Goal: Information Seeking & Learning: Learn about a topic

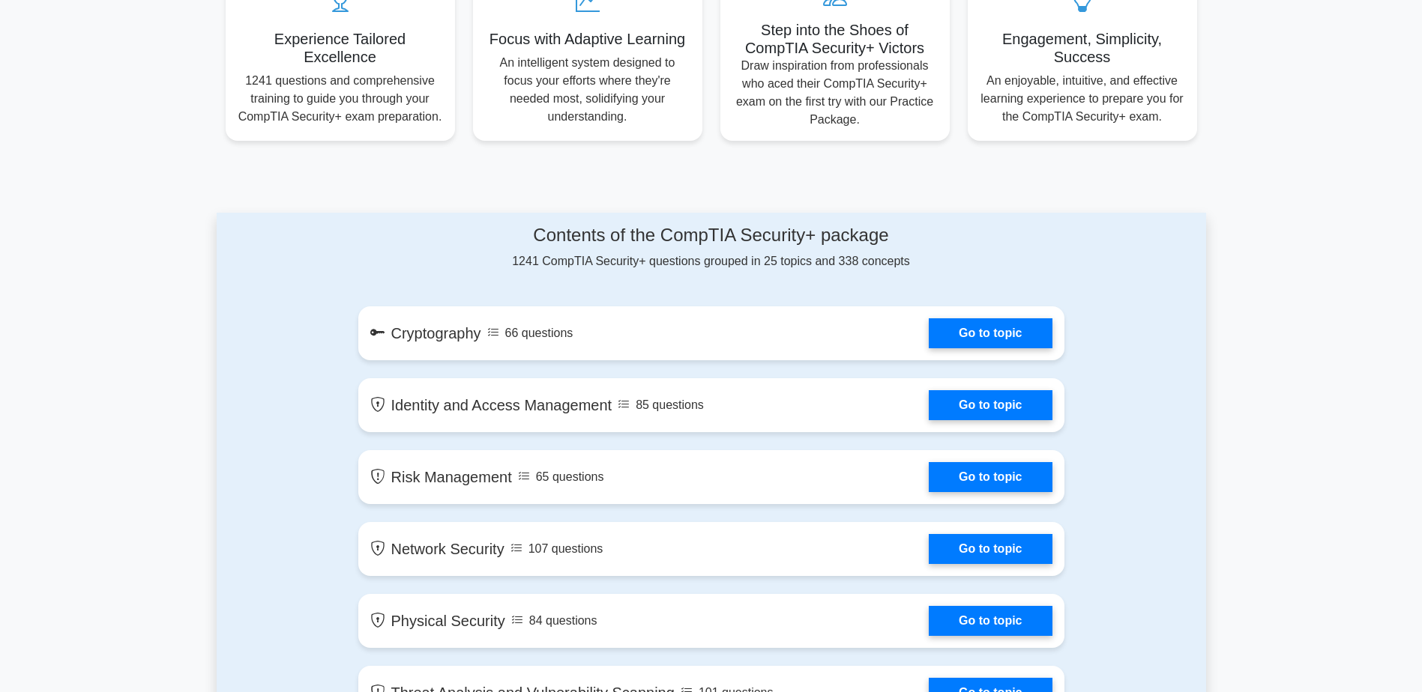
scroll to position [674, 0]
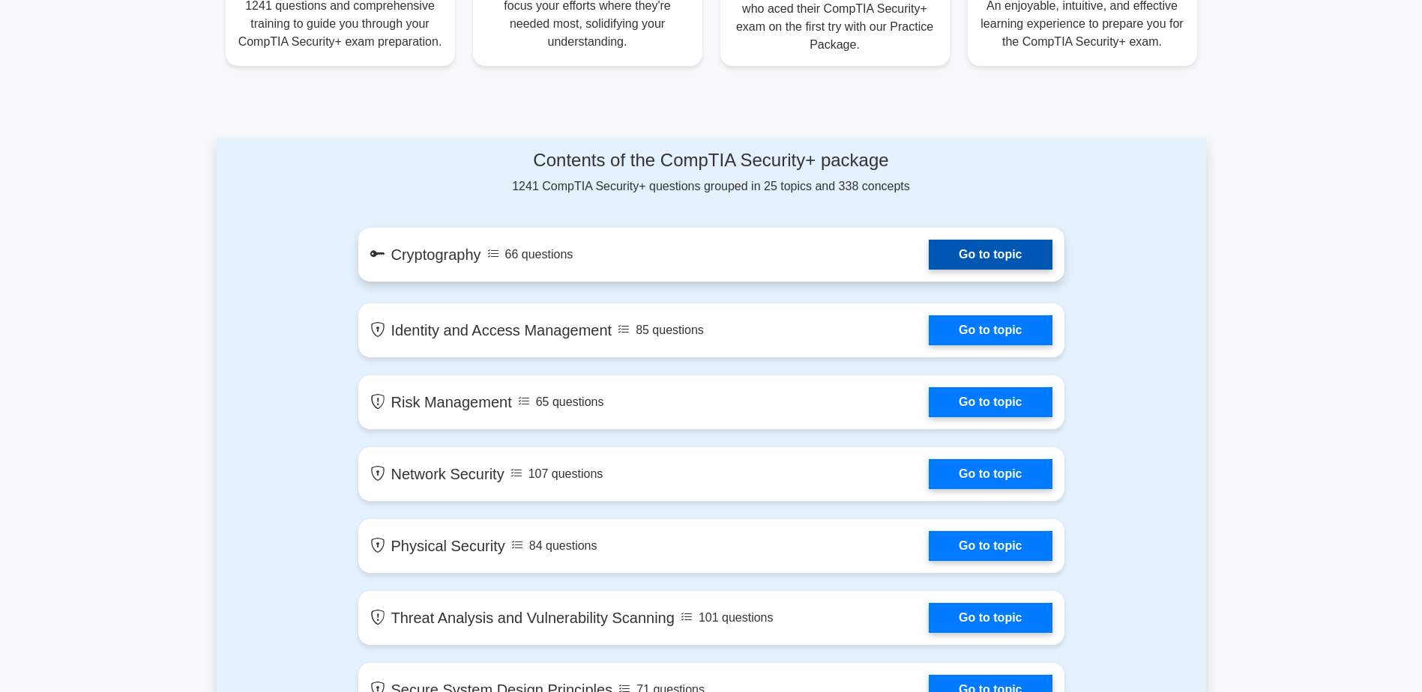
click at [983, 255] on link "Go to topic" at bounding box center [989, 255] width 123 height 30
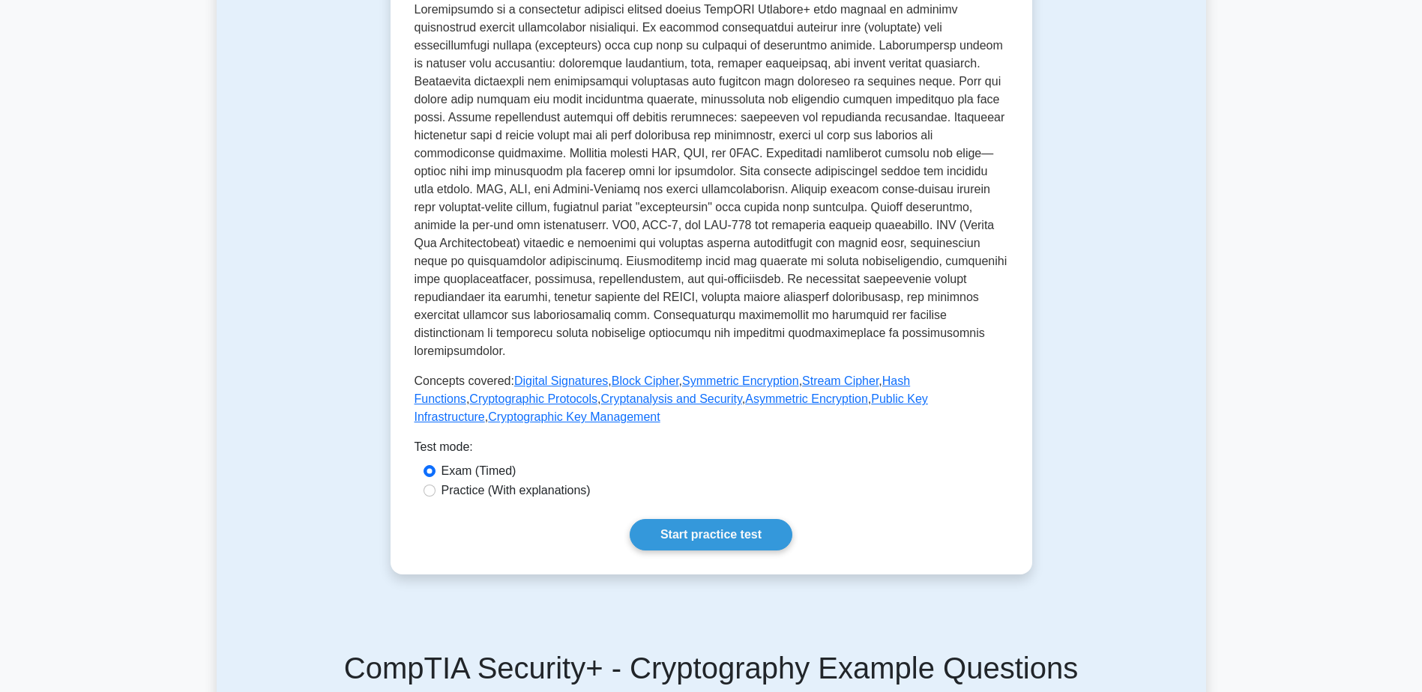
scroll to position [375, 0]
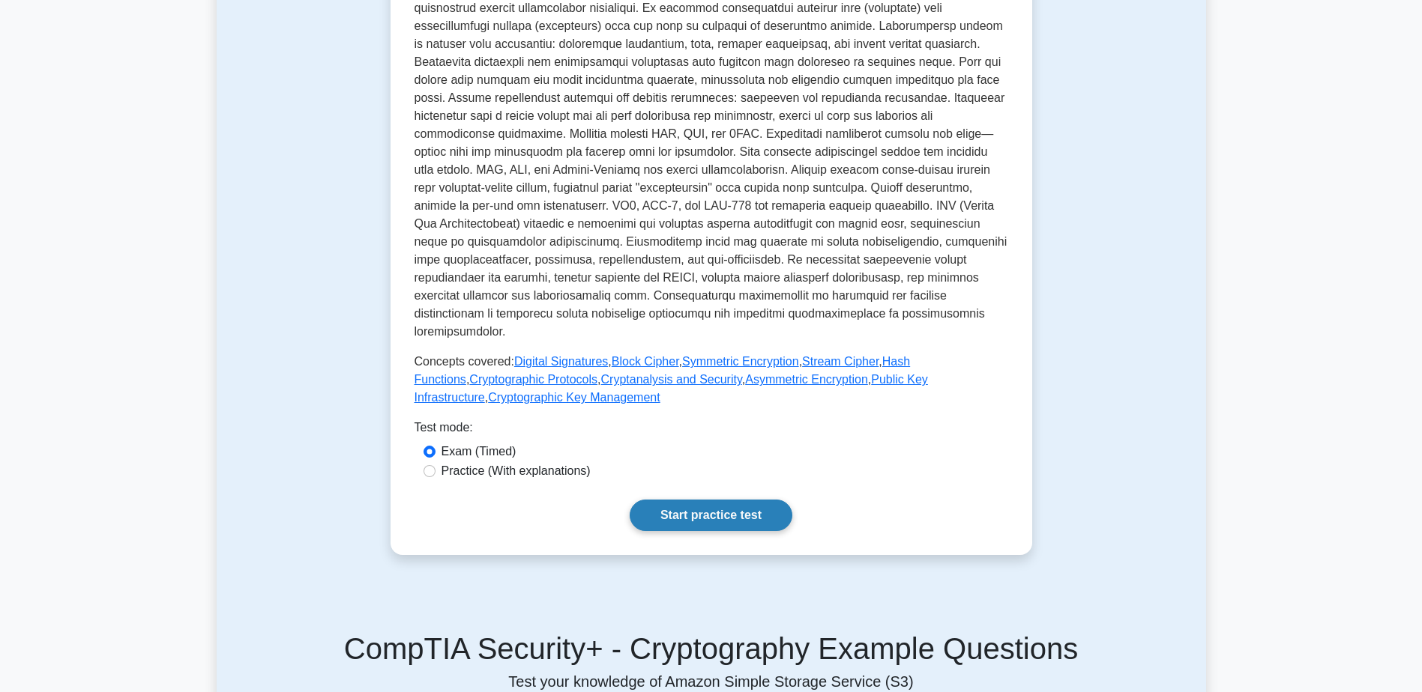
click at [712, 500] on link "Start practice test" at bounding box center [710, 515] width 163 height 31
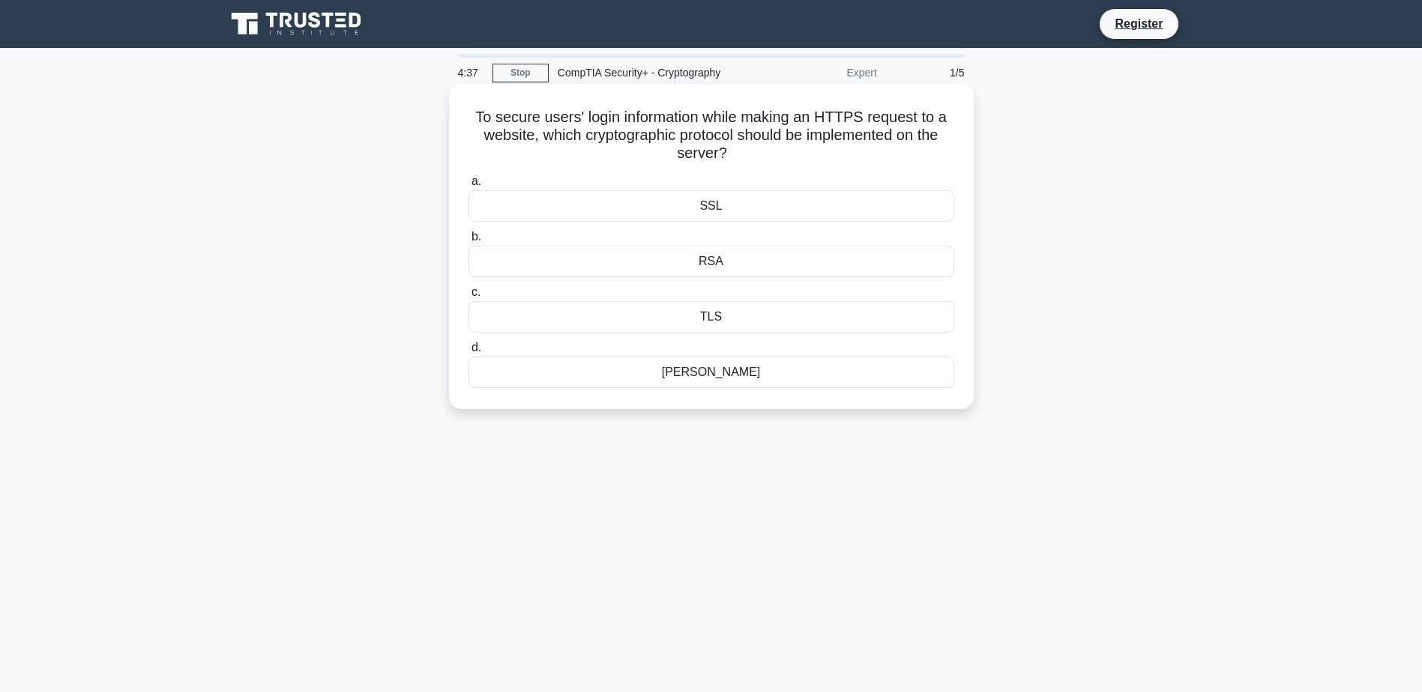
click at [622, 208] on div "SSL" at bounding box center [711, 205] width 486 height 31
click at [468, 187] on input "a. SSL" at bounding box center [468, 182] width 0 height 10
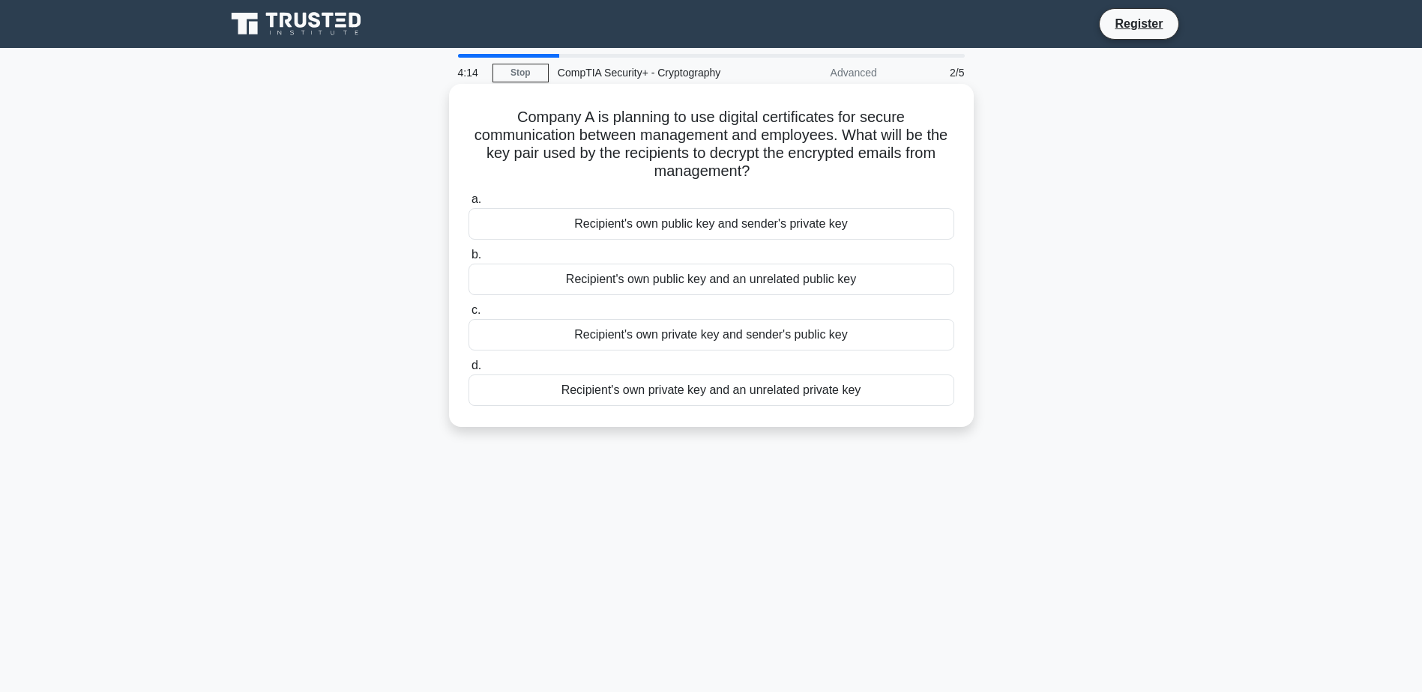
click at [722, 220] on div "Recipient's own public key and sender's private key" at bounding box center [711, 223] width 486 height 31
click at [468, 205] on input "a. Recipient's own public key and sender's private key" at bounding box center [468, 200] width 0 height 10
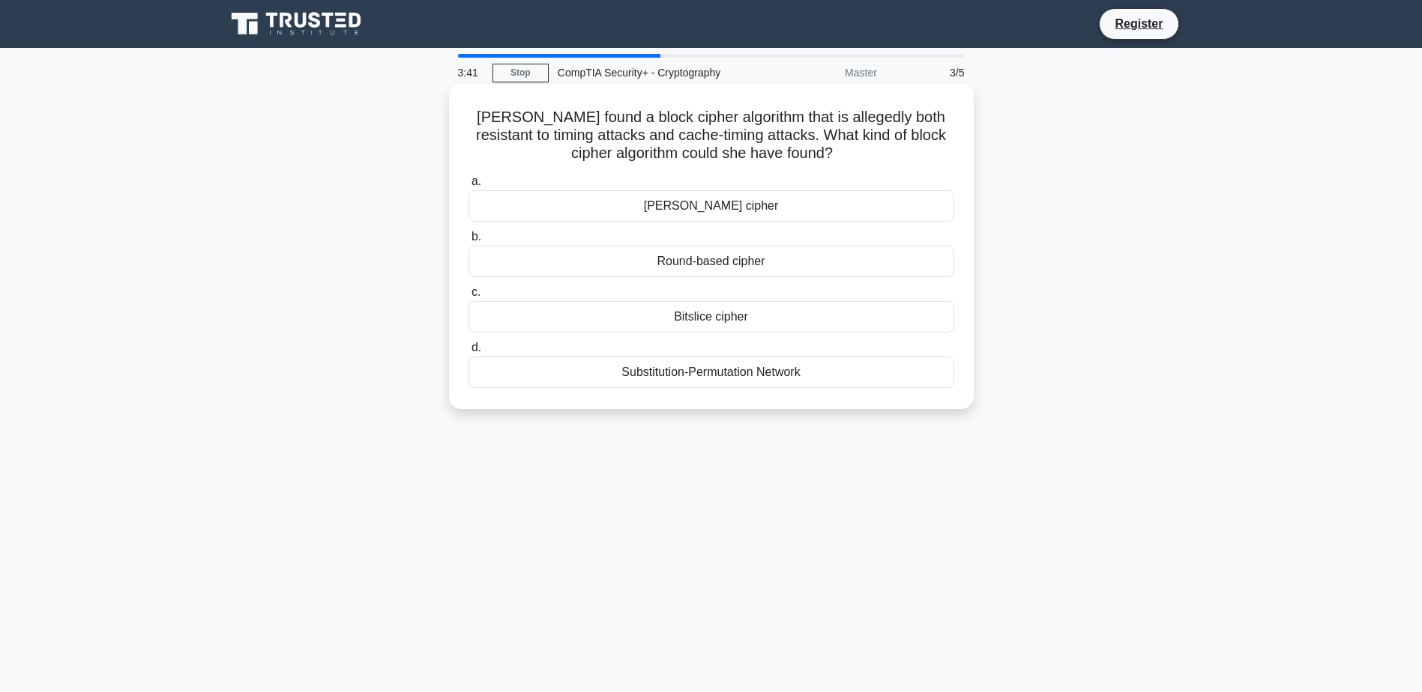
click at [755, 258] on div "Round-based cipher" at bounding box center [711, 261] width 486 height 31
click at [468, 242] on input "b. Round-based cipher" at bounding box center [468, 237] width 0 height 10
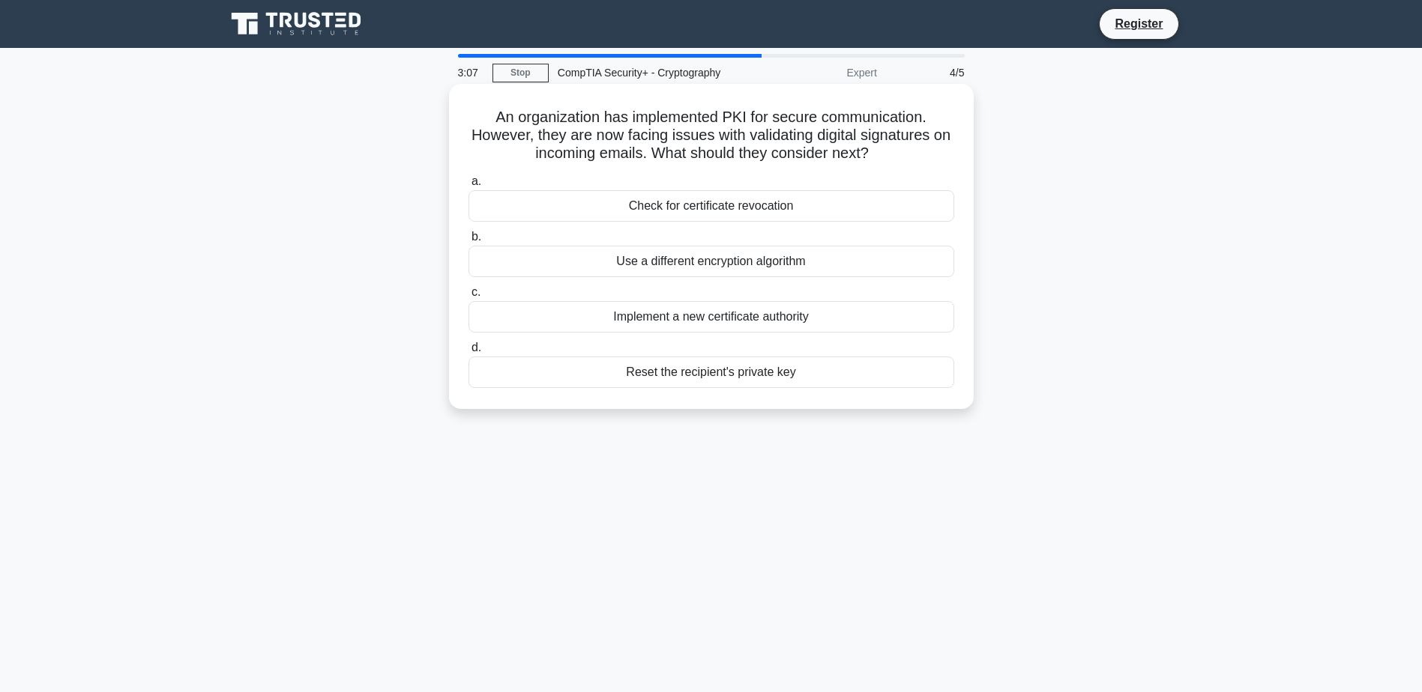
click at [740, 317] on div "Implement a new certificate authority" at bounding box center [711, 316] width 486 height 31
click at [468, 297] on input "c. Implement a new certificate authority" at bounding box center [468, 293] width 0 height 10
click at [810, 372] on div "A hash matched a known malware signature" at bounding box center [711, 372] width 486 height 31
click at [468, 353] on input "d. A hash matched a known malware signature" at bounding box center [468, 348] width 0 height 10
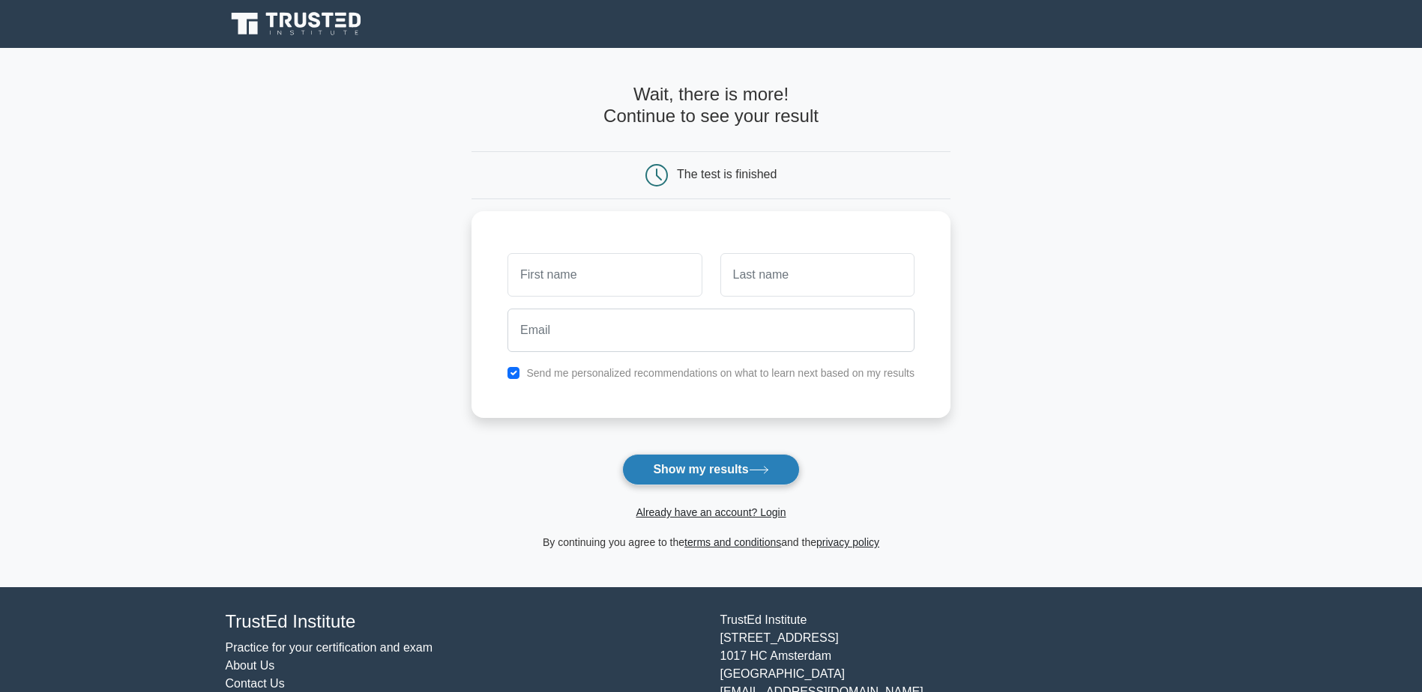
click at [736, 463] on button "Show my results" at bounding box center [710, 469] width 177 height 31
click at [612, 264] on input "text" at bounding box center [604, 271] width 194 height 43
type input "Angela"
click at [801, 252] on input "text" at bounding box center [817, 271] width 194 height 43
type input "Austin"
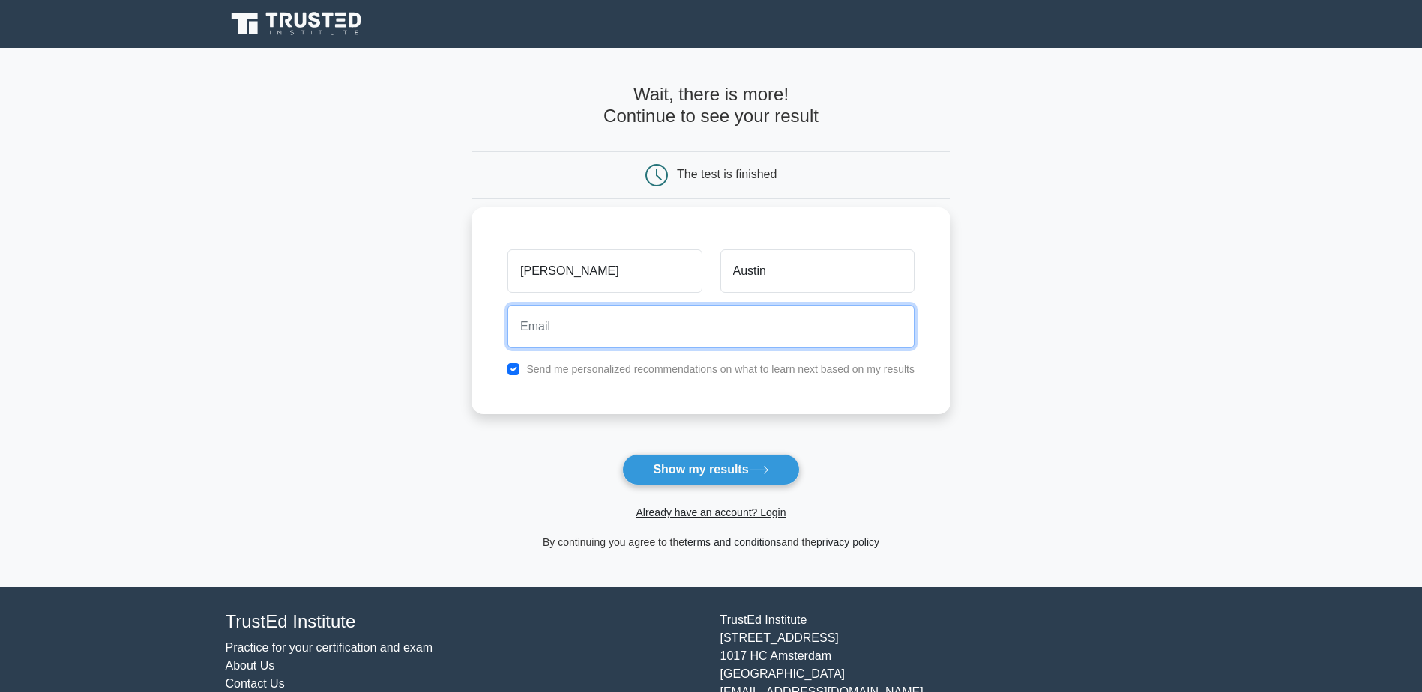
click at [700, 341] on input "email" at bounding box center [710, 326] width 407 height 43
type input "info@ganderpoint.com"
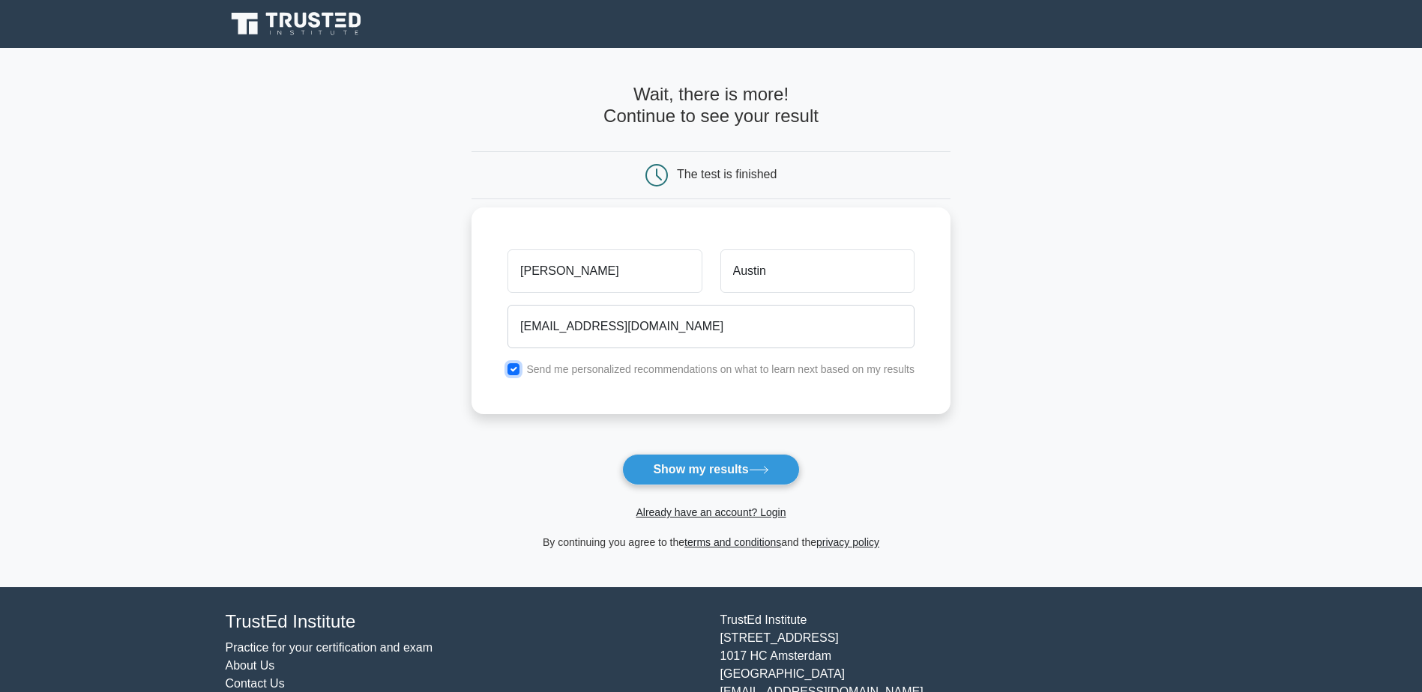
click at [511, 366] on input "checkbox" at bounding box center [513, 369] width 12 height 12
checkbox input "false"
click at [686, 468] on button "Show my results" at bounding box center [710, 469] width 177 height 31
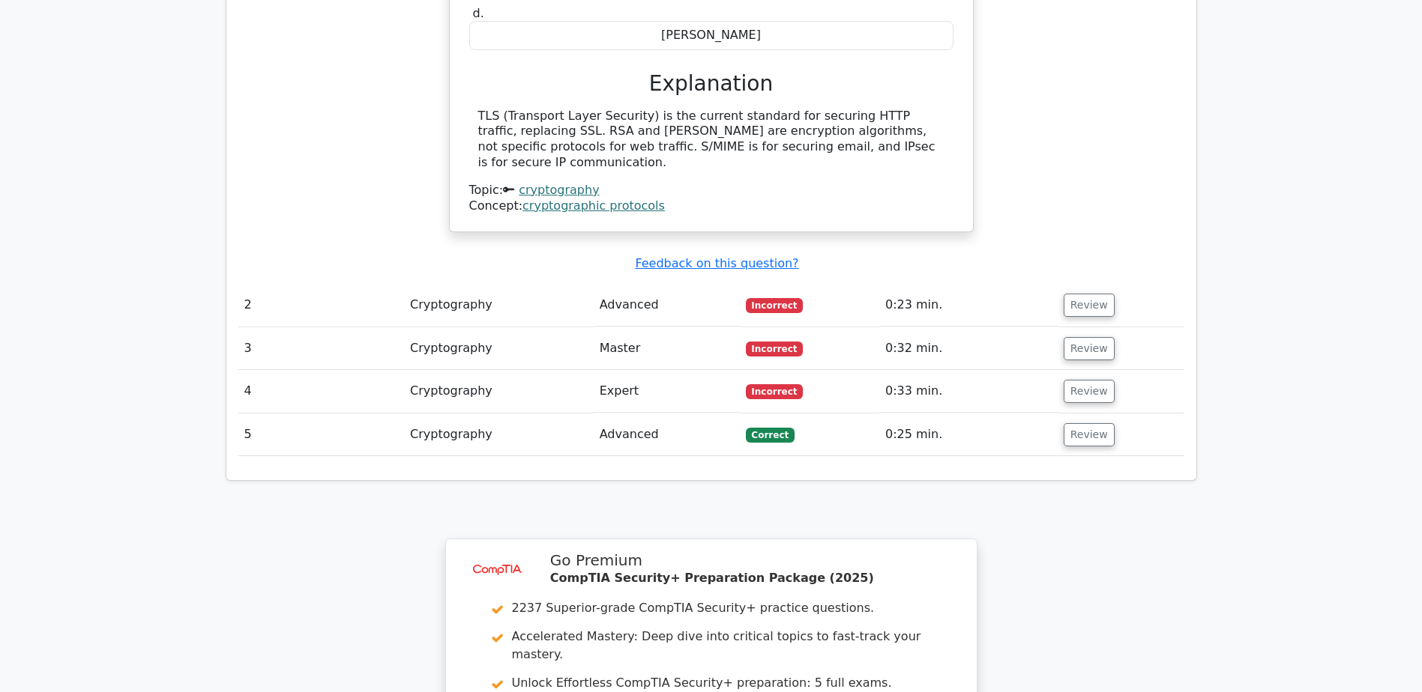
scroll to position [1349, 0]
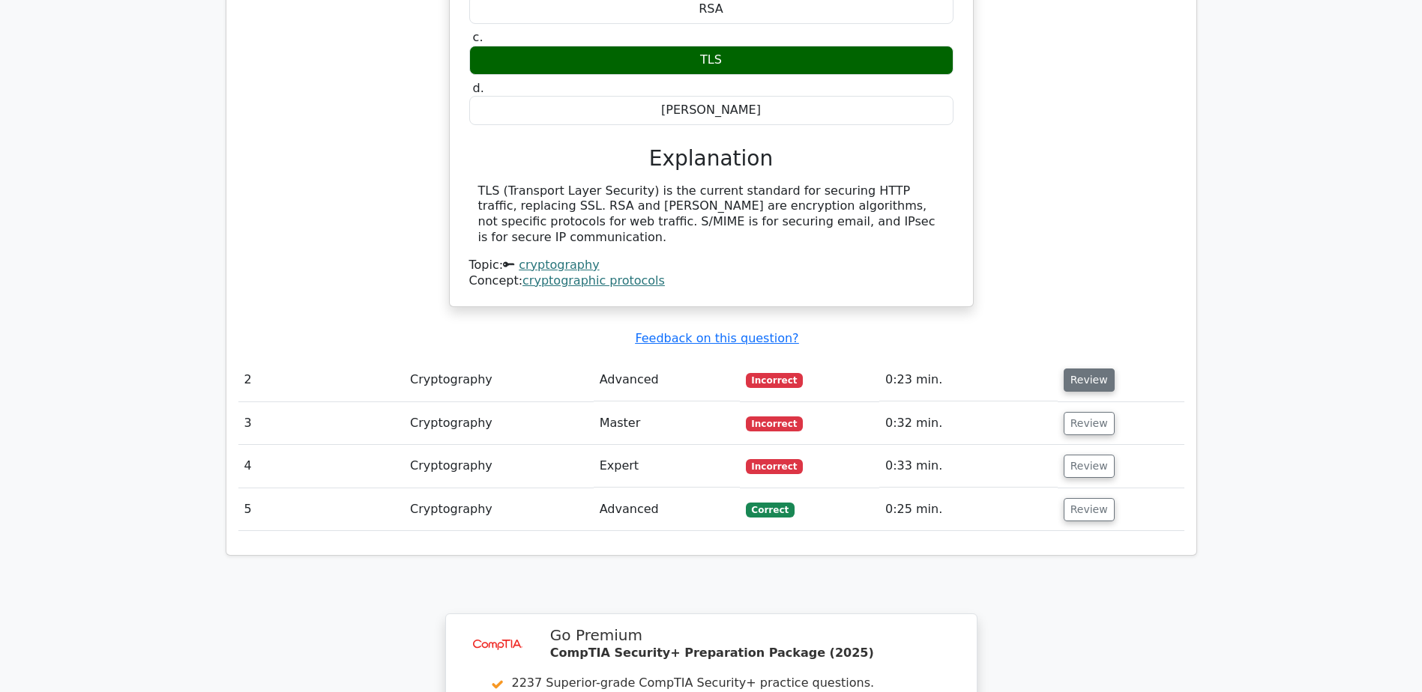
click at [1085, 369] on button "Review" at bounding box center [1088, 380] width 51 height 23
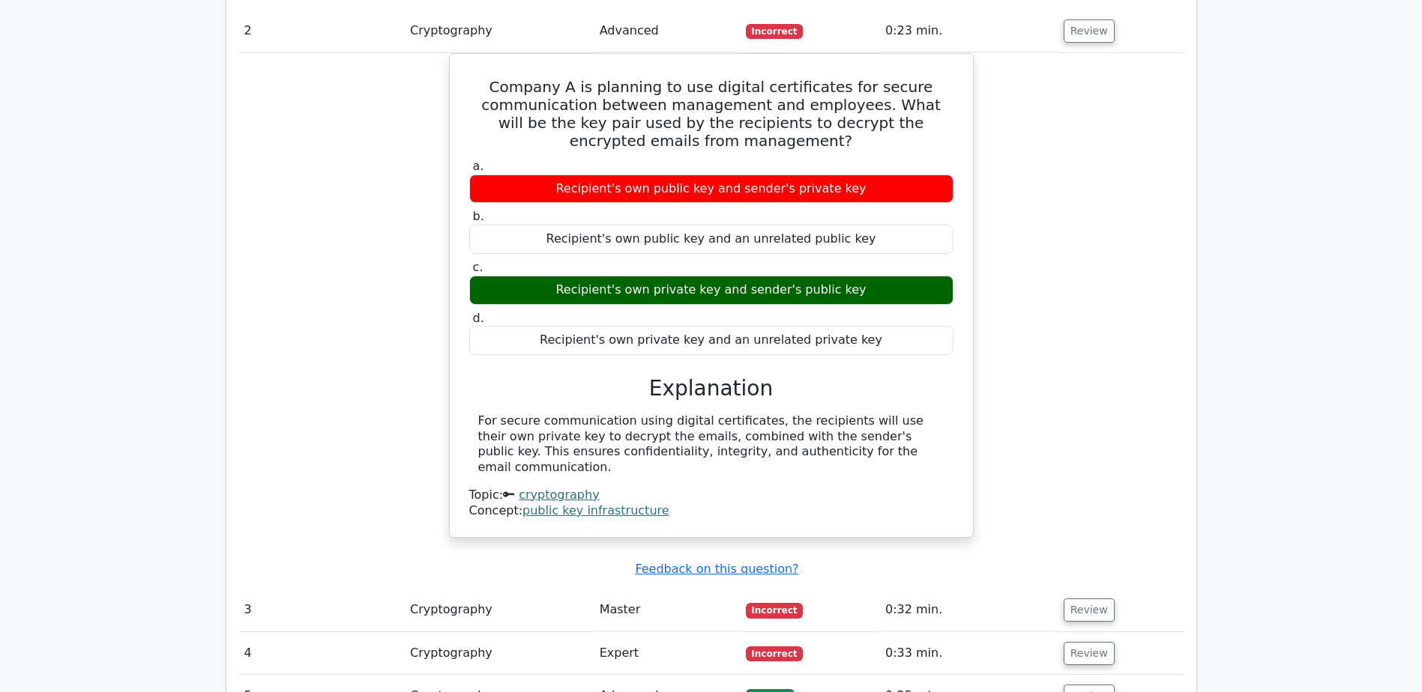
scroll to position [1724, 0]
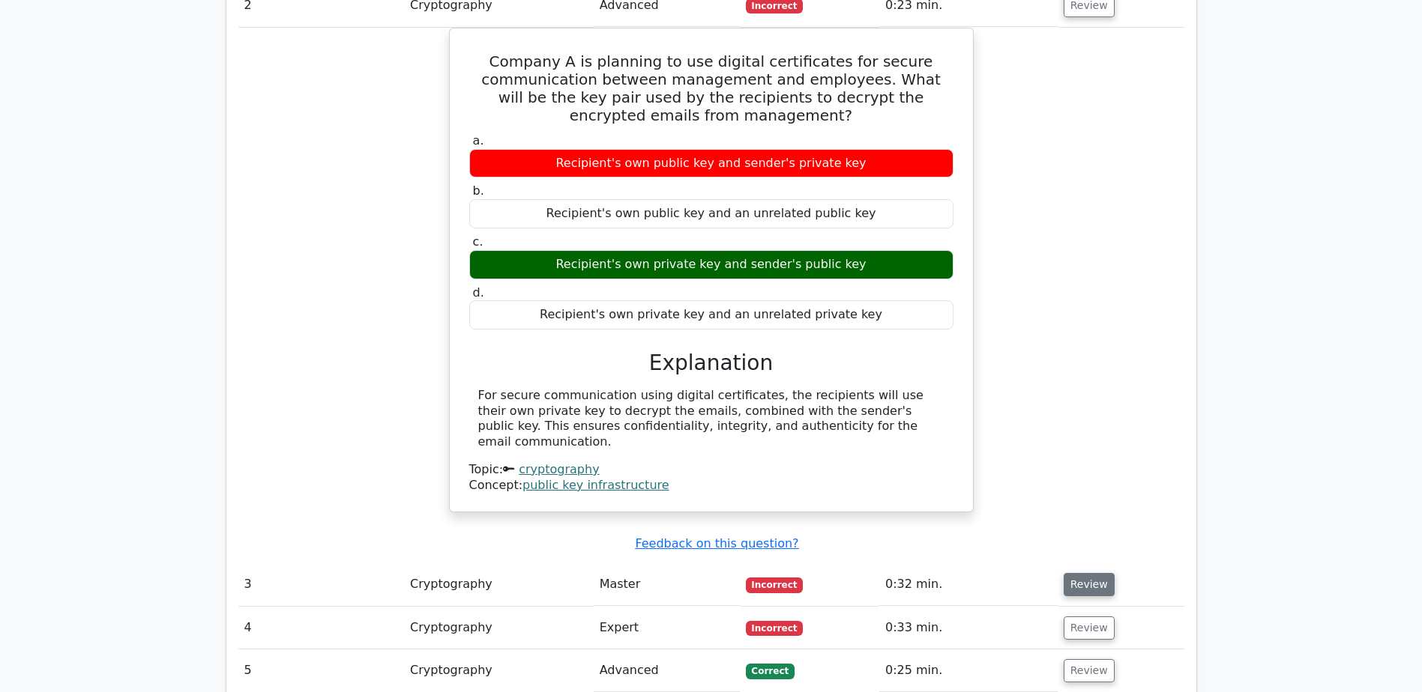
click at [1078, 573] on button "Review" at bounding box center [1088, 584] width 51 height 23
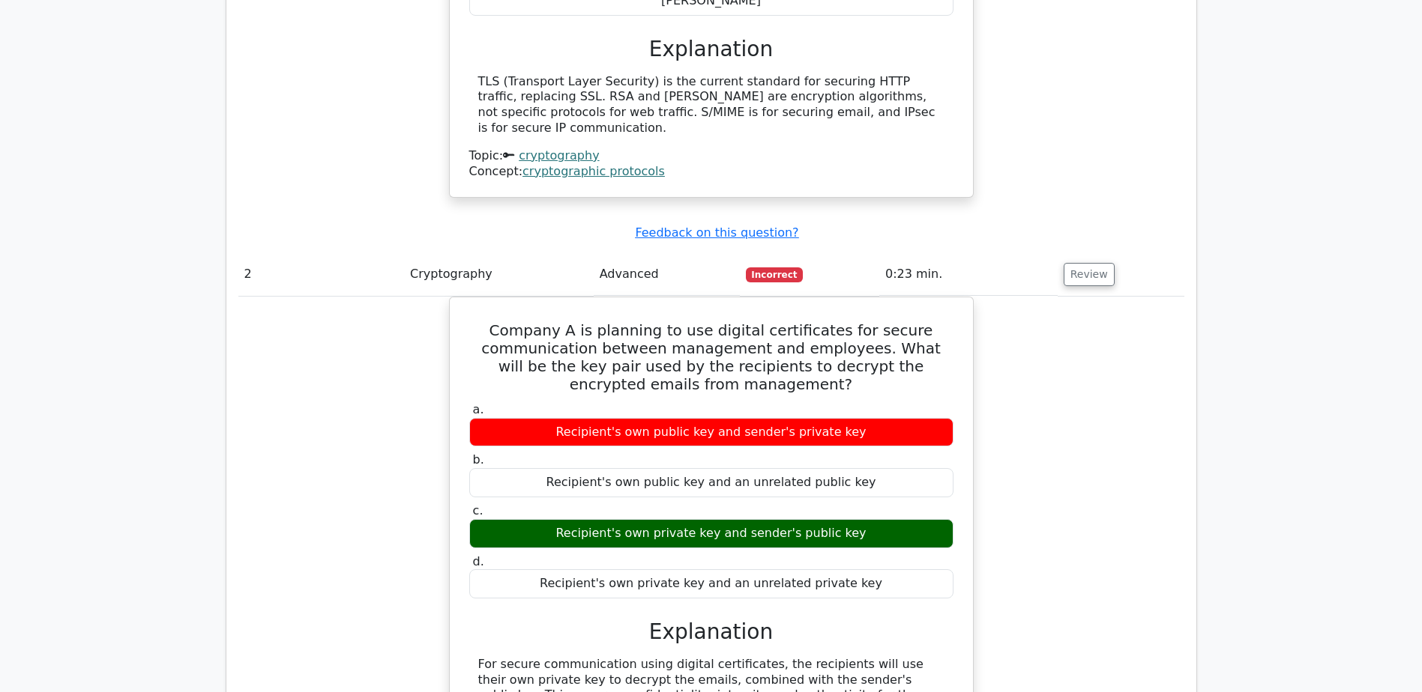
scroll to position [1424, 0]
